Goal: Find specific page/section: Find specific page/section

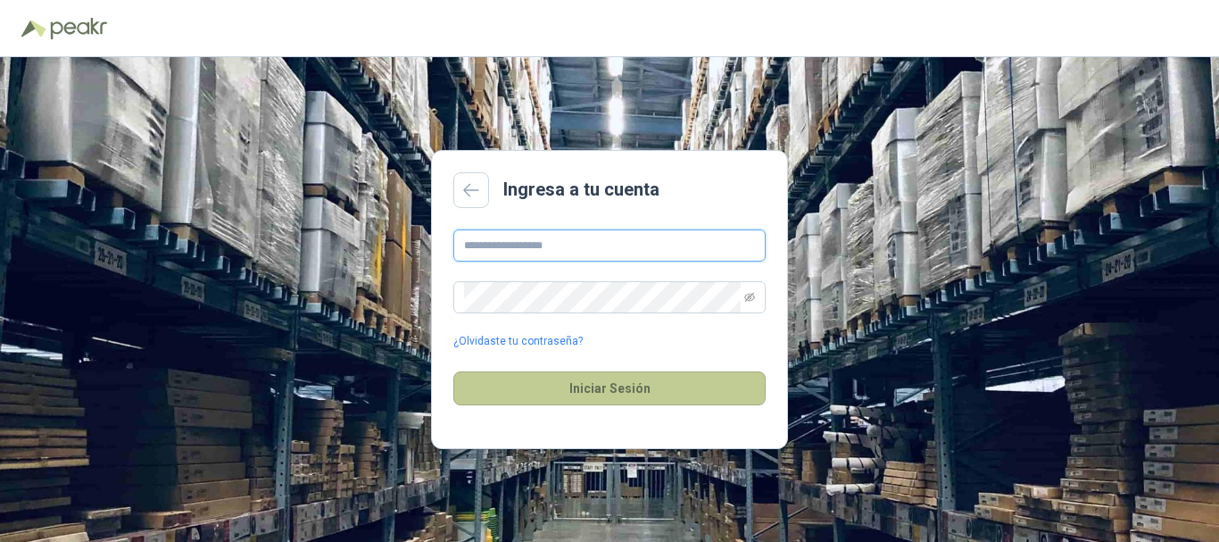
type input "**********"
click at [634, 386] on button "Iniciar Sesión" at bounding box center [609, 388] width 312 height 34
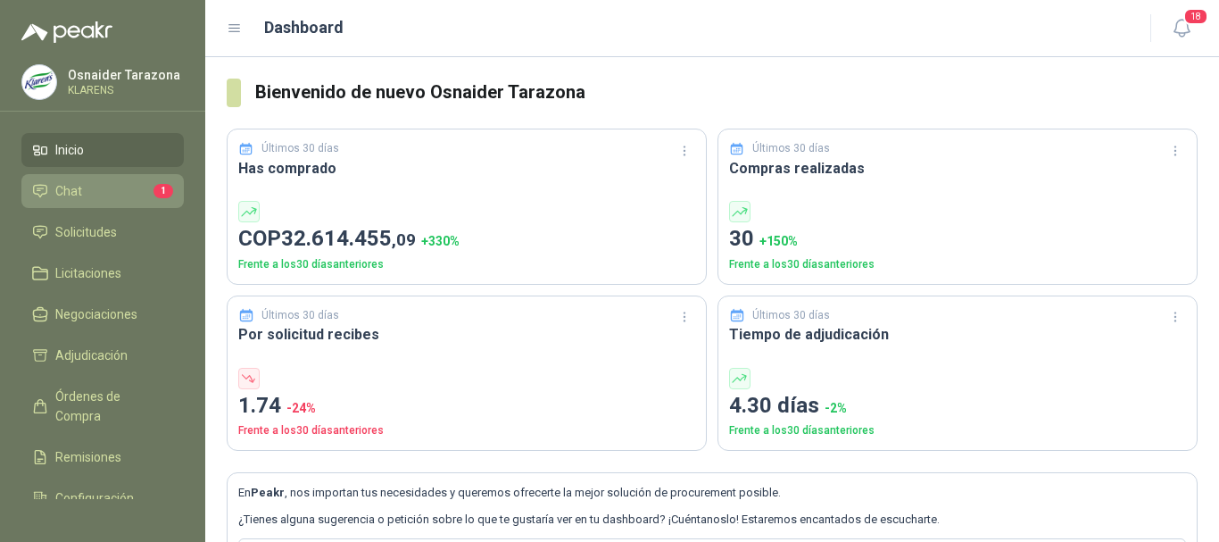
click at [112, 188] on li "Chat 1" at bounding box center [102, 191] width 141 height 20
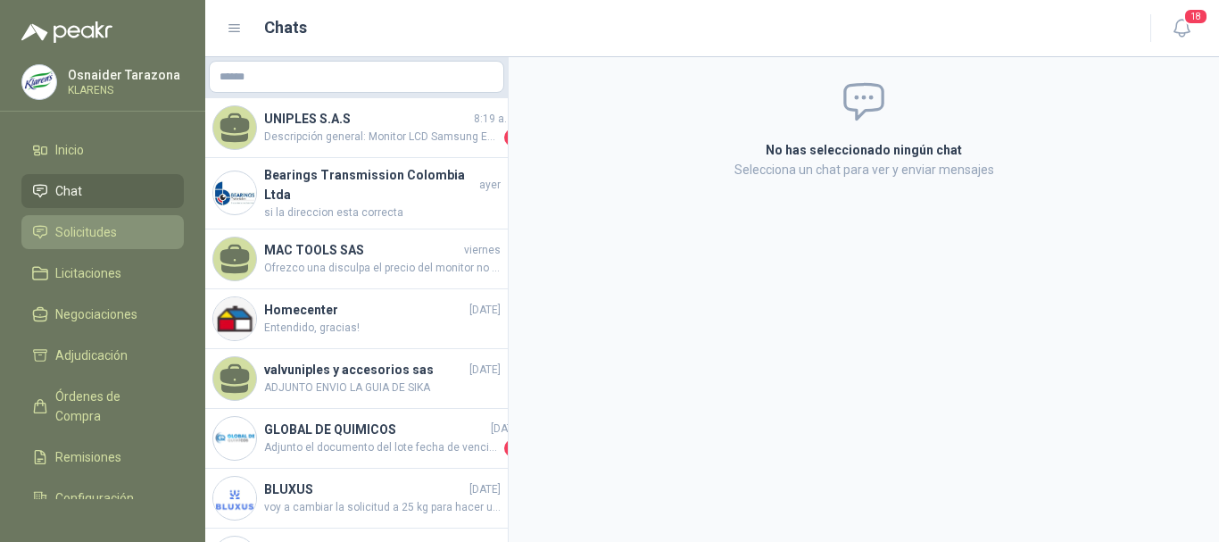
click at [103, 236] on span "Solicitudes" at bounding box center [86, 232] width 62 height 20
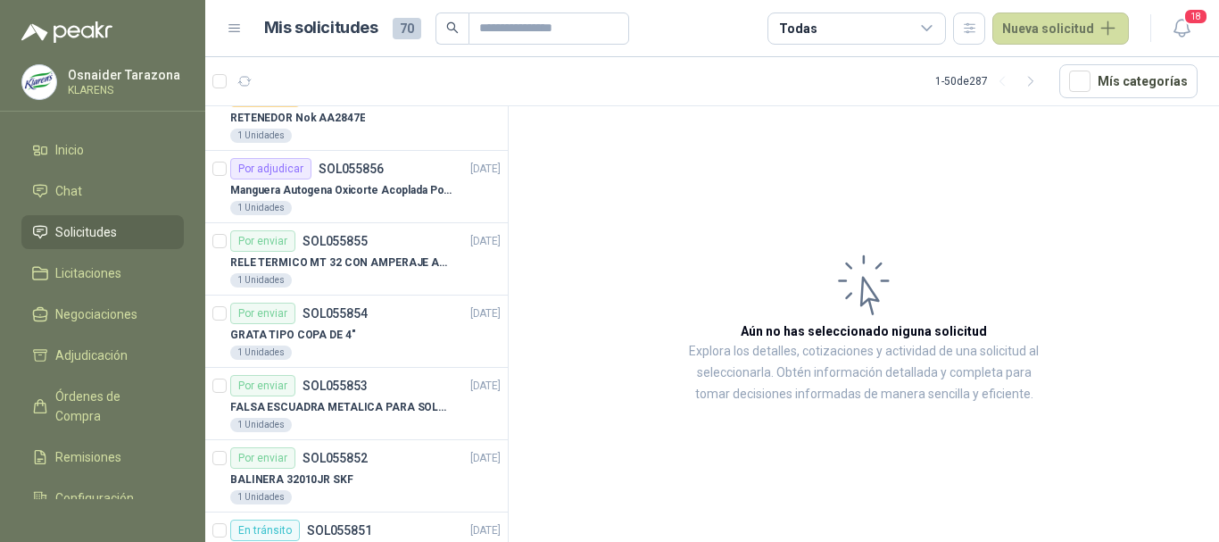
scroll to position [1071, 0]
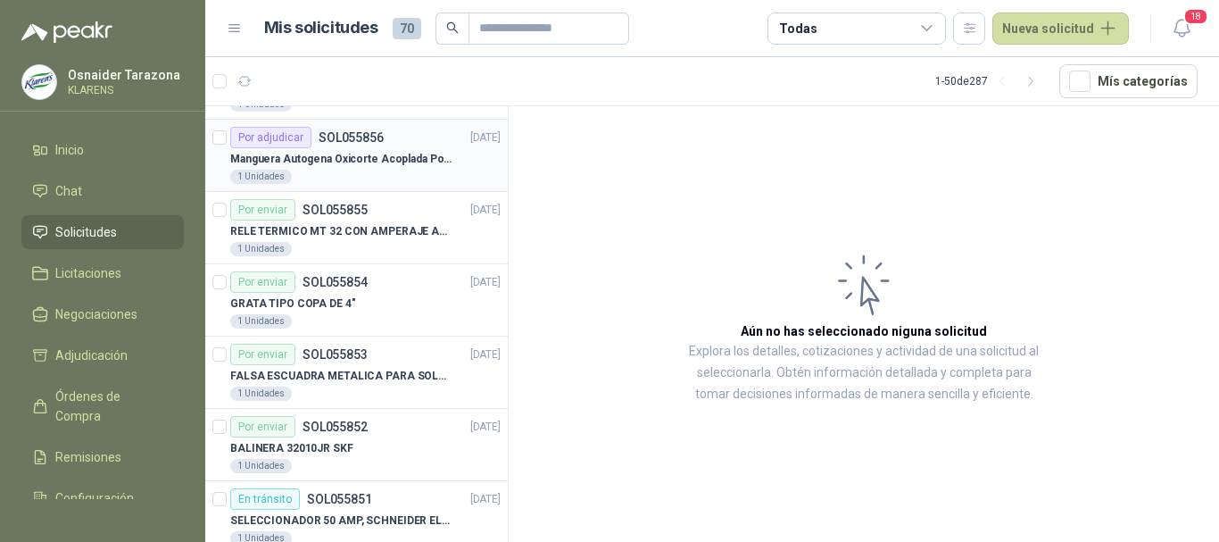
click at [385, 129] on div "Por adjudicar SOL055856 [DATE]" at bounding box center [365, 137] width 270 height 21
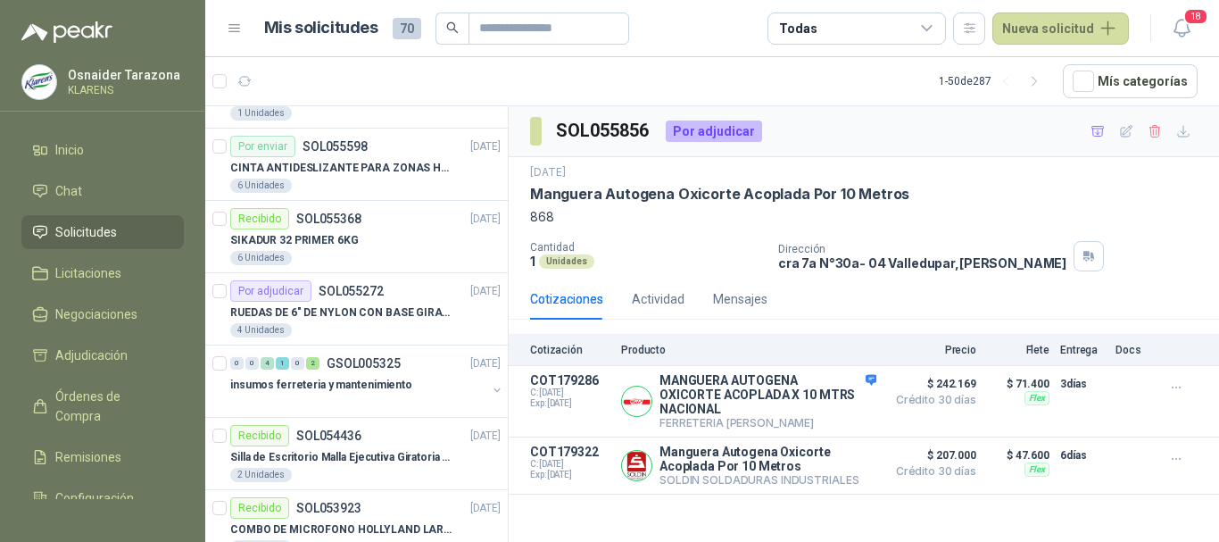
scroll to position [1517, 0]
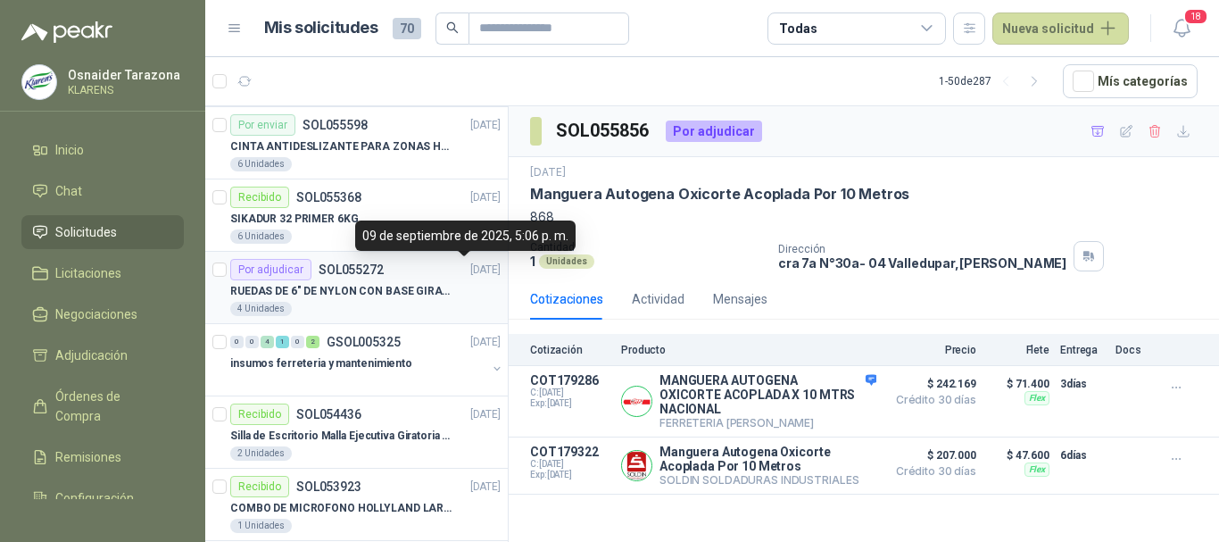
click at [457, 278] on div "Por adjudicar SOL055272 [DATE]" at bounding box center [365, 269] width 270 height 21
